Goal: Navigation & Orientation: Find specific page/section

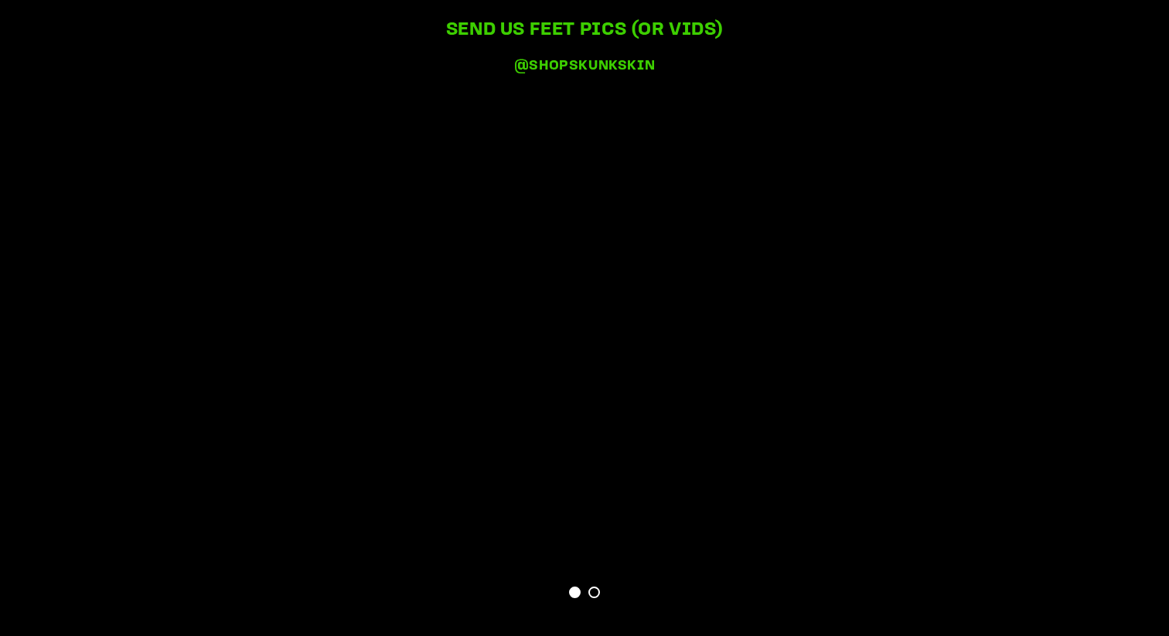
scroll to position [3978, 0]
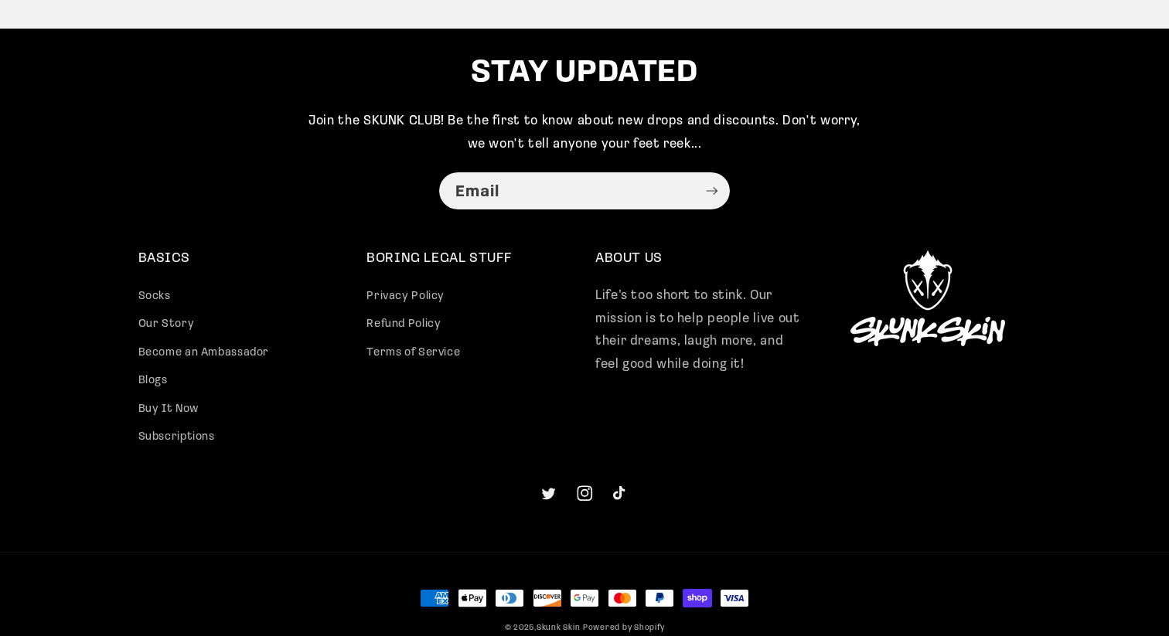
click at [588, 496] on icon at bounding box center [584, 493] width 15 height 15
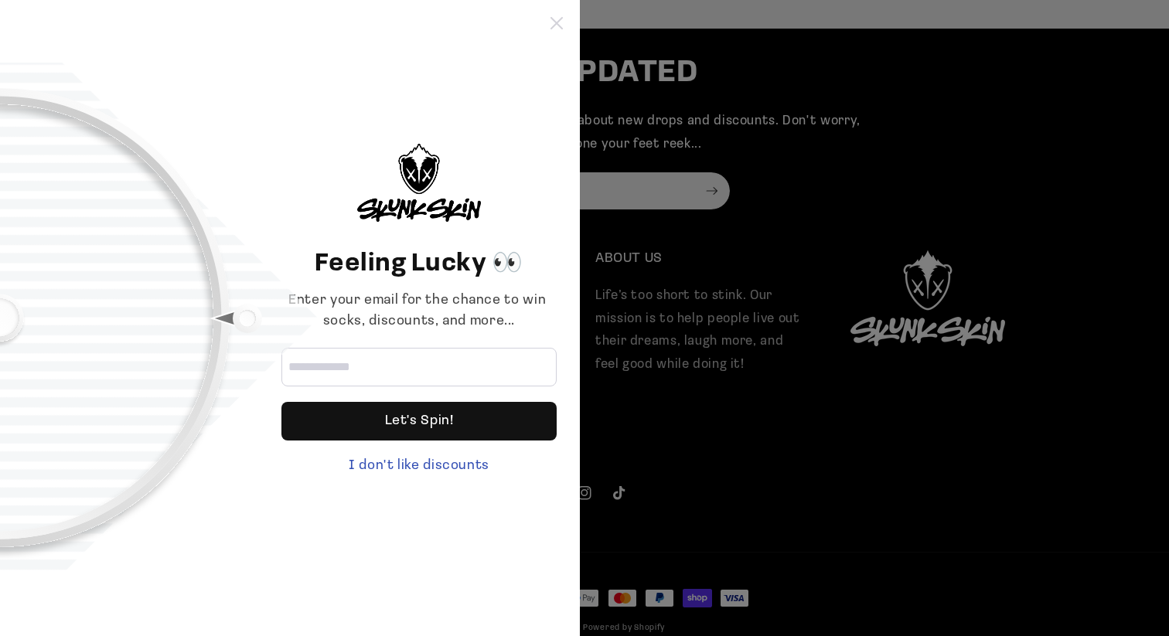
click at [559, 28] on icon at bounding box center [557, 23] width 12 height 12
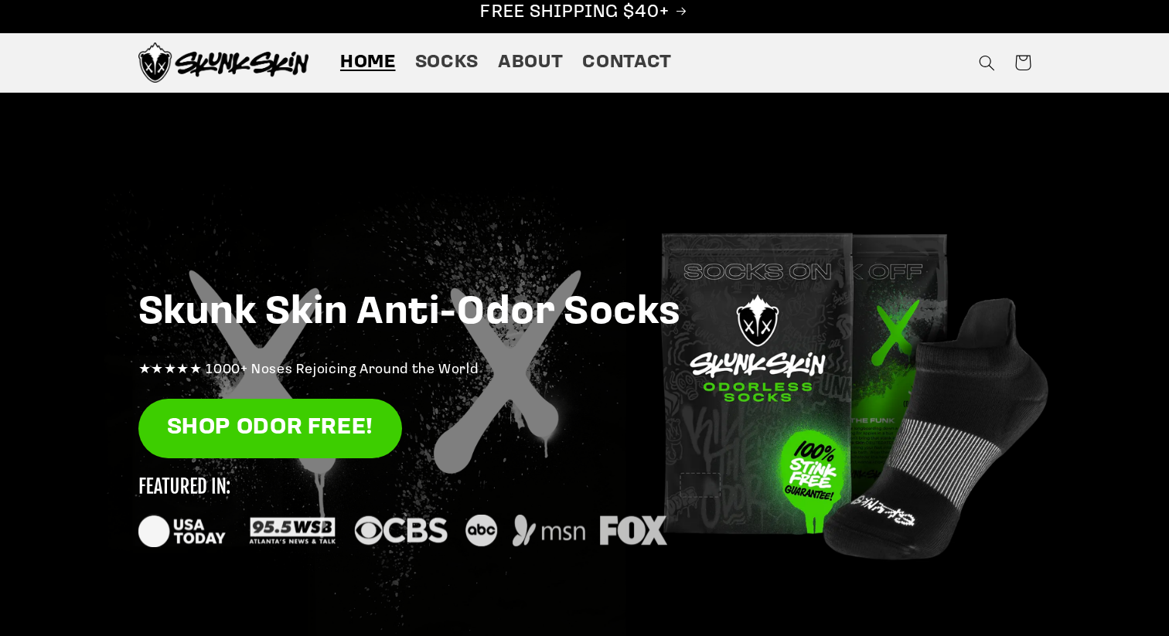
scroll to position [0, 0]
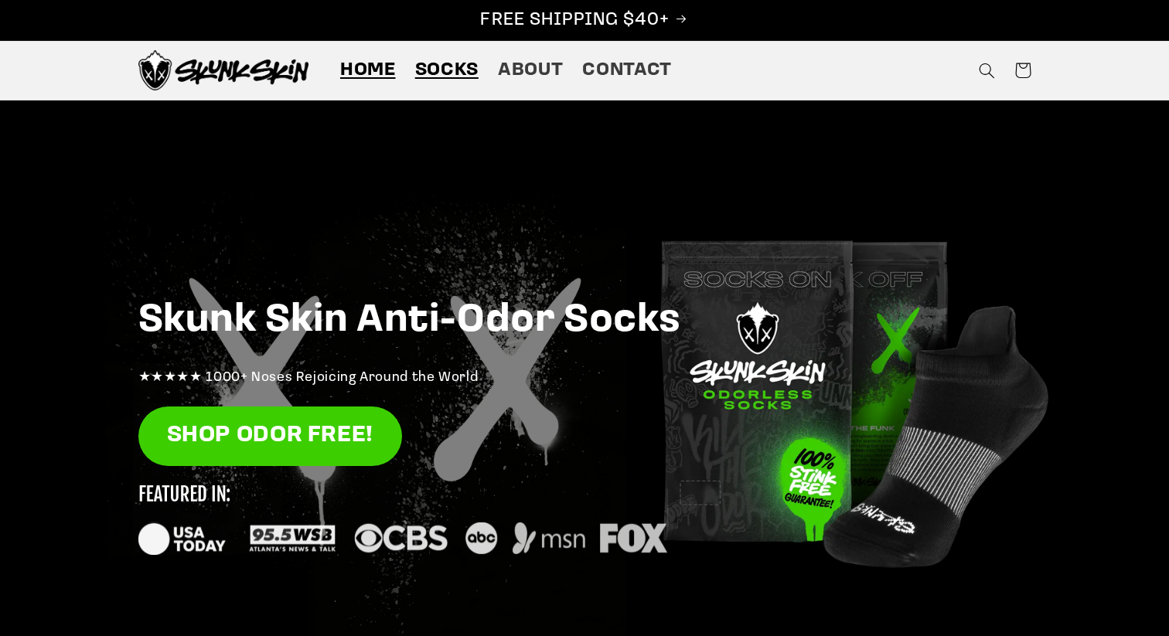
click at [446, 73] on span "Socks" at bounding box center [446, 71] width 63 height 24
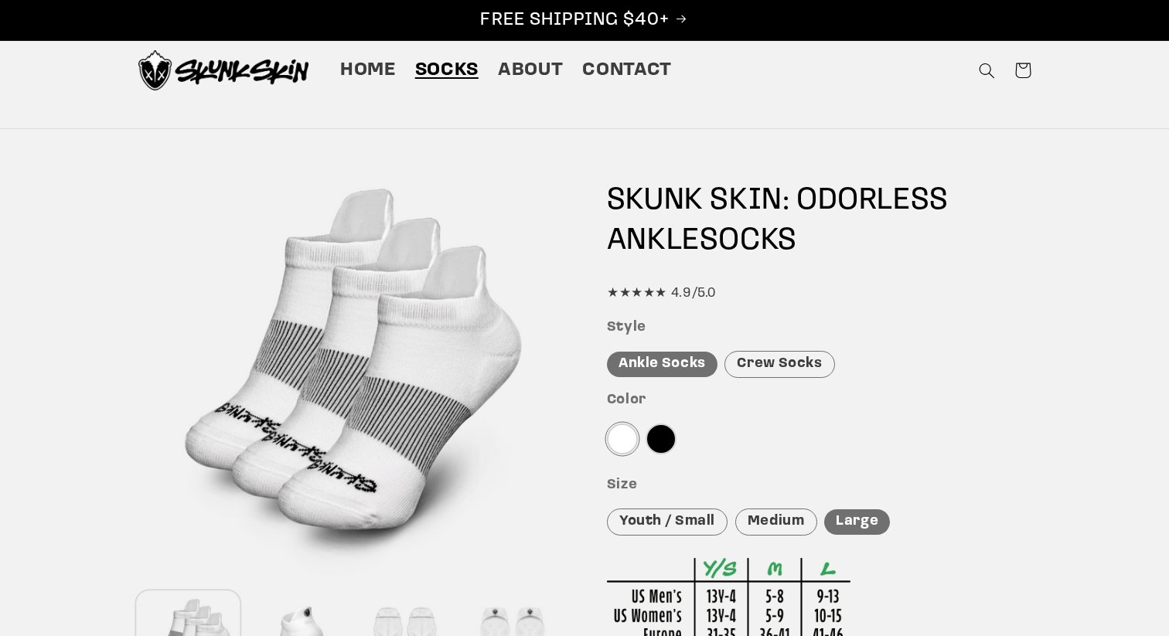
click at [182, 80] on img at bounding box center [223, 70] width 170 height 40
